Goal: Find specific page/section: Find specific page/section

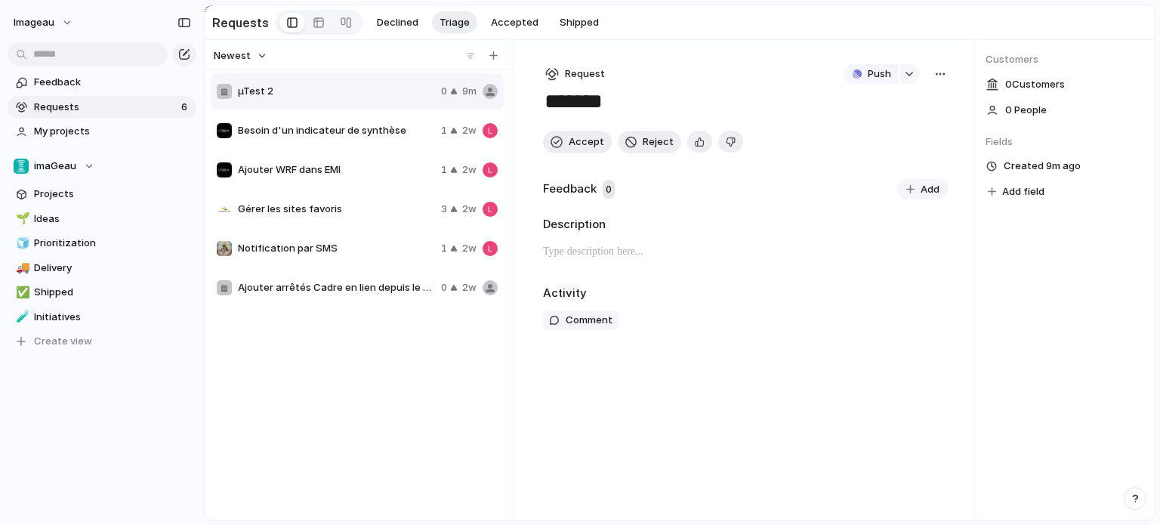
drag, startPoint x: 317, startPoint y: 138, endPoint x: 311, endPoint y: 129, distance: 10.3
click at [311, 129] on span "Besoin d'un indicateur de synthèse" at bounding box center [336, 130] width 197 height 15
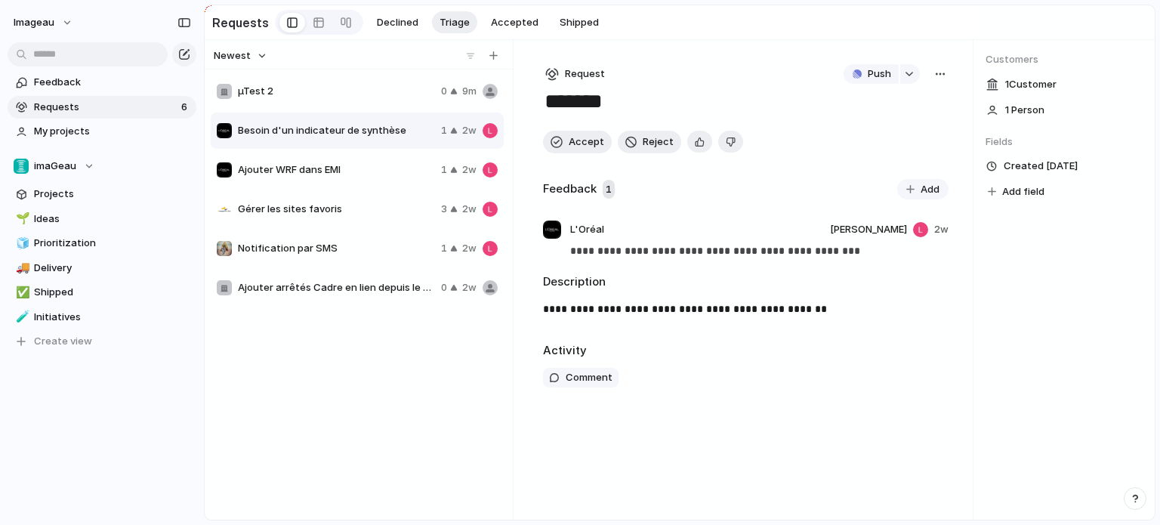
click at [348, 178] on span "Ajouter WRF dans EMI" at bounding box center [336, 169] width 197 height 15
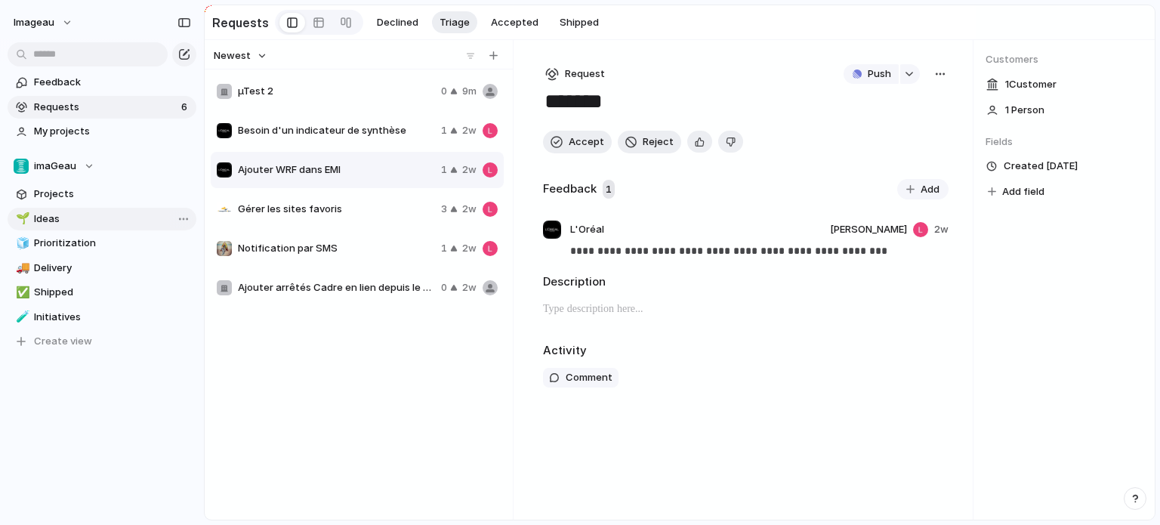
click at [129, 224] on span "Ideas" at bounding box center [112, 219] width 157 height 15
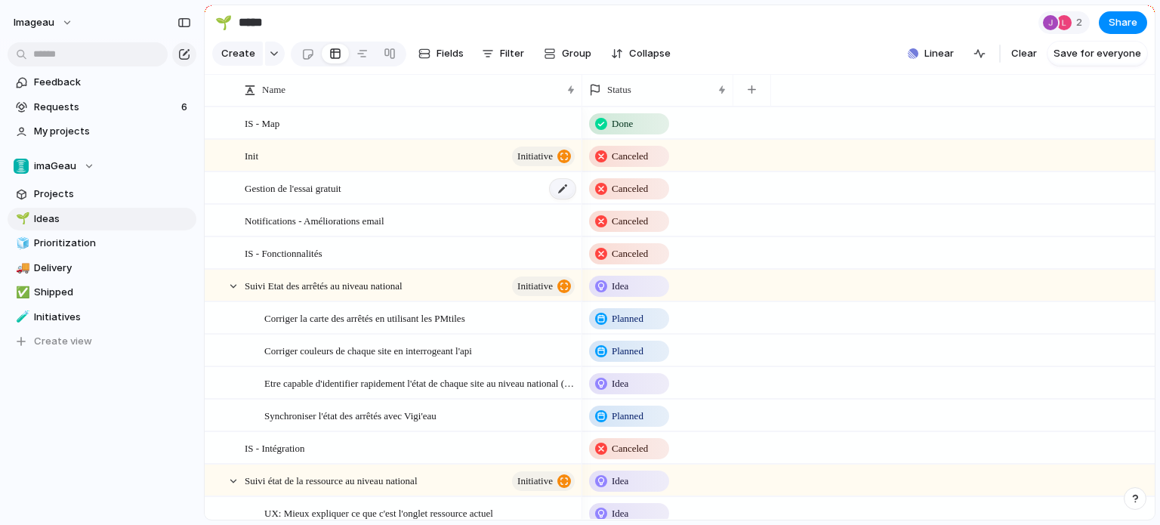
click at [560, 199] on div at bounding box center [563, 189] width 26 height 20
click at [564, 199] on div at bounding box center [563, 189] width 26 height 20
click at [453, 204] on div "Gestion de l'essai gratuit" at bounding box center [411, 188] width 332 height 31
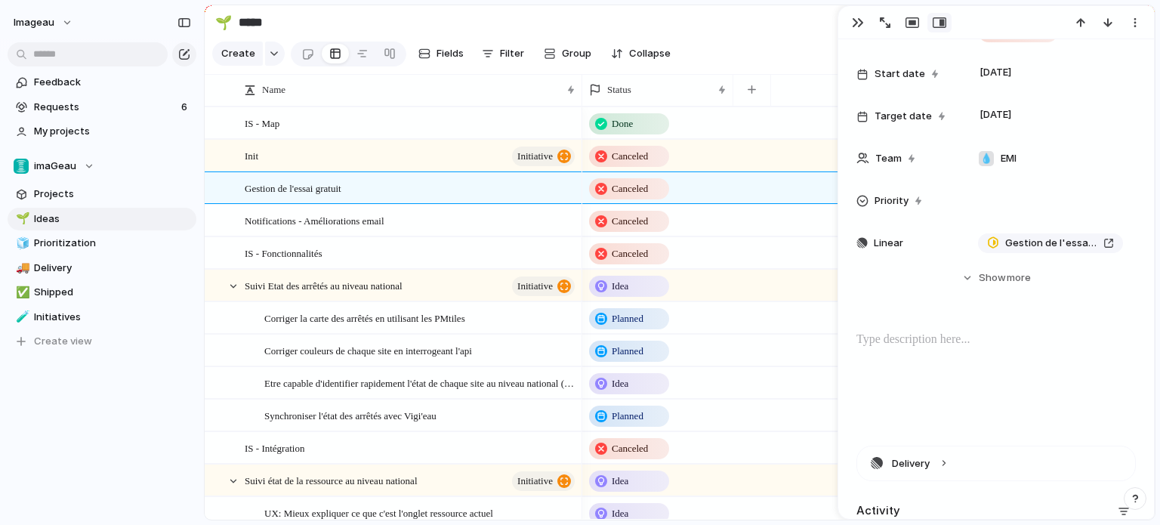
scroll to position [88, 0]
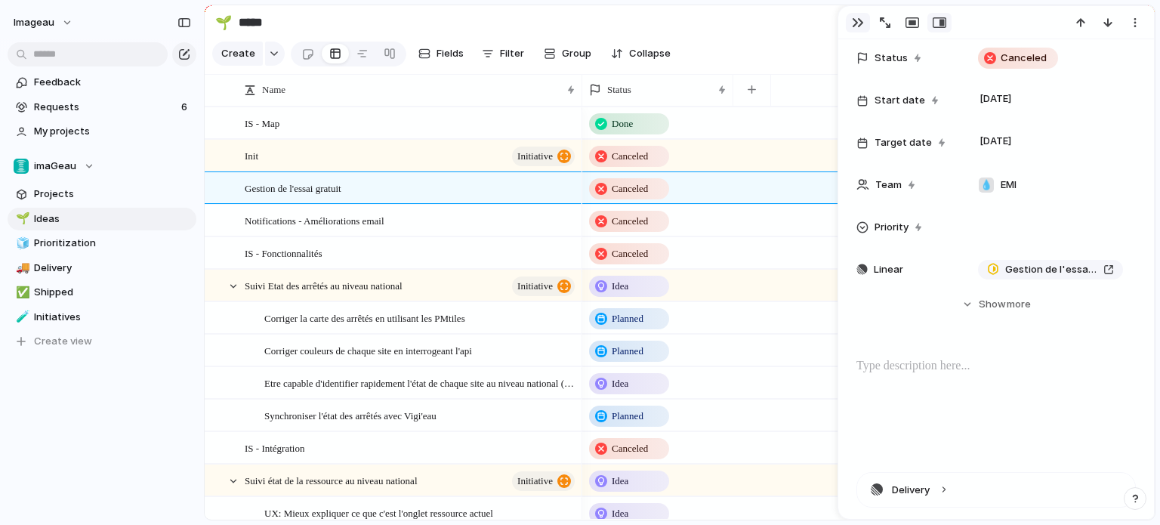
click at [852, 28] on div "button" at bounding box center [858, 23] width 12 height 12
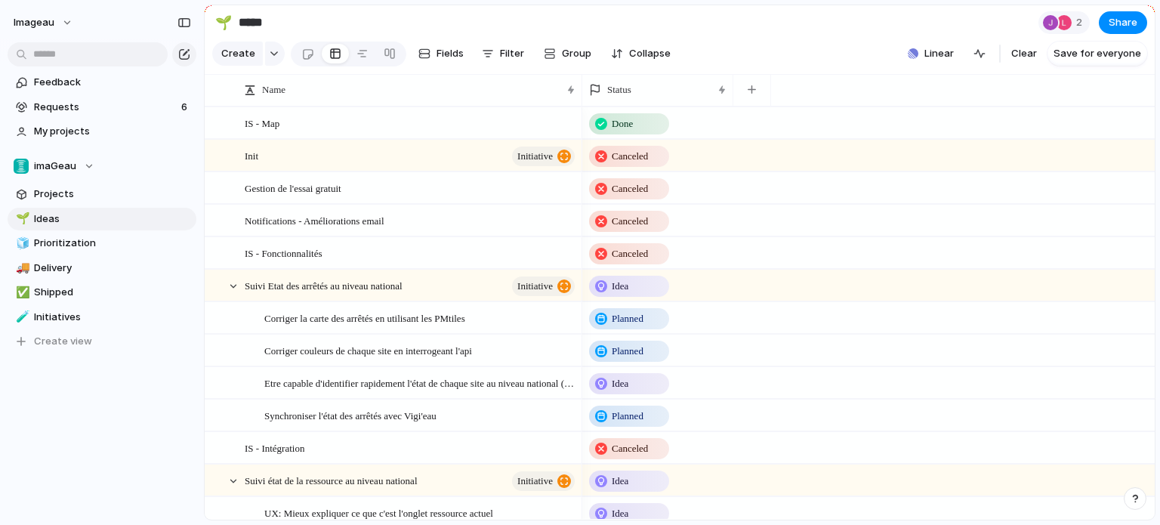
click at [97, 94] on section "Feedback Requests 6 My projects" at bounding box center [102, 105] width 204 height 75
click at [97, 91] on link "Feedback" at bounding box center [102, 82] width 189 height 23
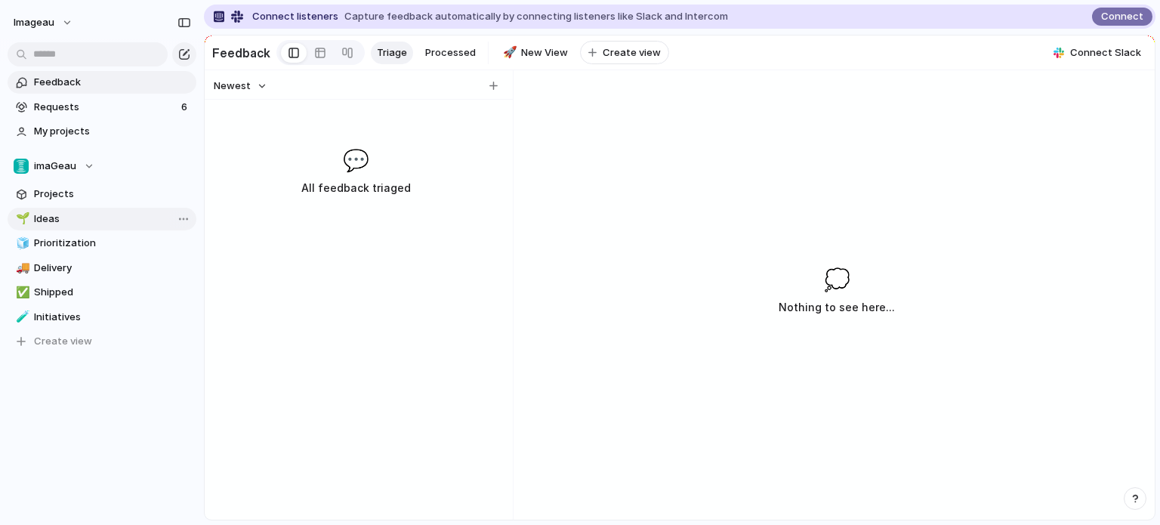
click at [105, 220] on span "Ideas" at bounding box center [112, 219] width 157 height 15
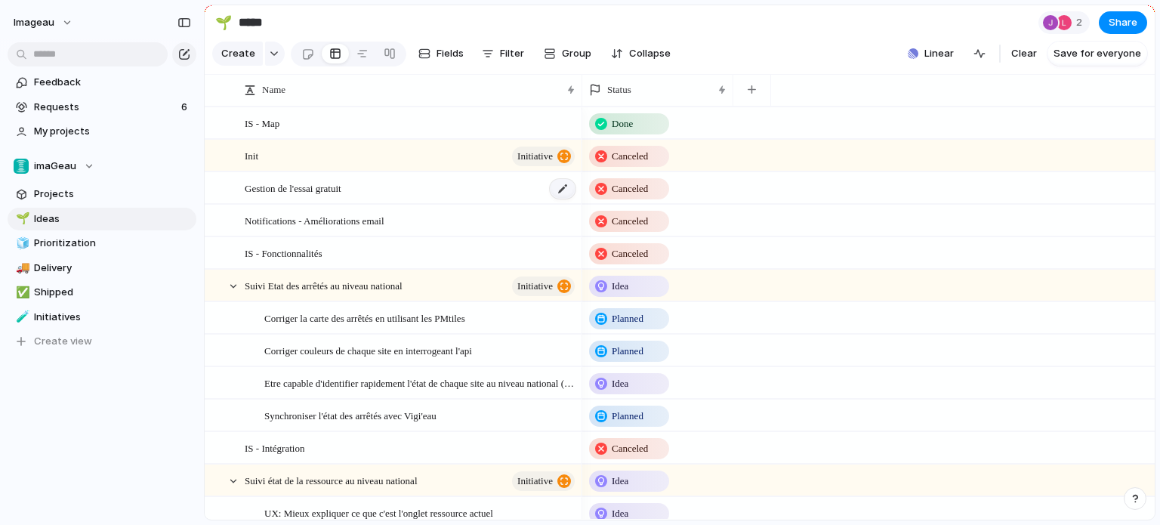
click at [559, 199] on div at bounding box center [563, 189] width 26 height 20
click at [106, 241] on span "Prioritization" at bounding box center [112, 243] width 157 height 15
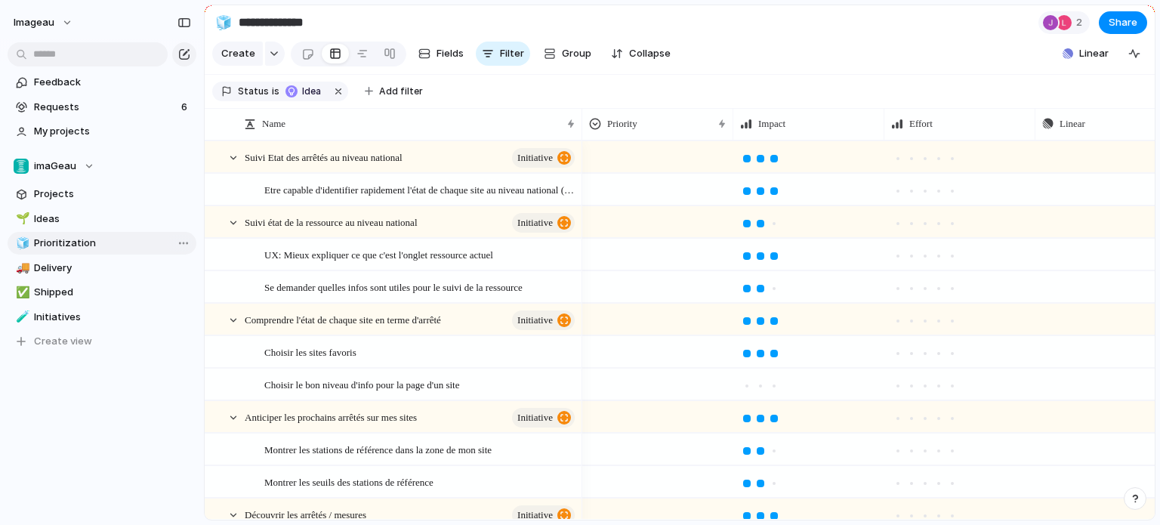
type input "**********"
